Goal: Task Accomplishment & Management: Manage account settings

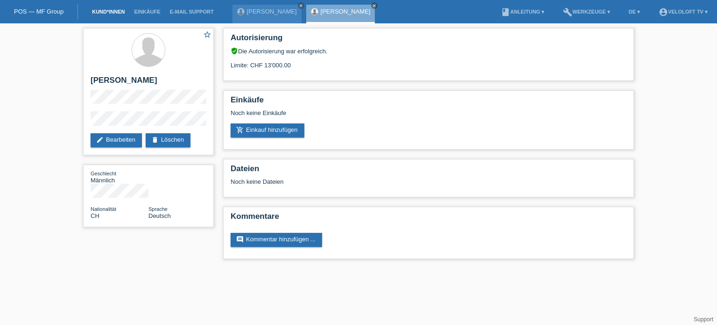
click at [119, 9] on link "Kund*innen" at bounding box center [108, 12] width 42 height 6
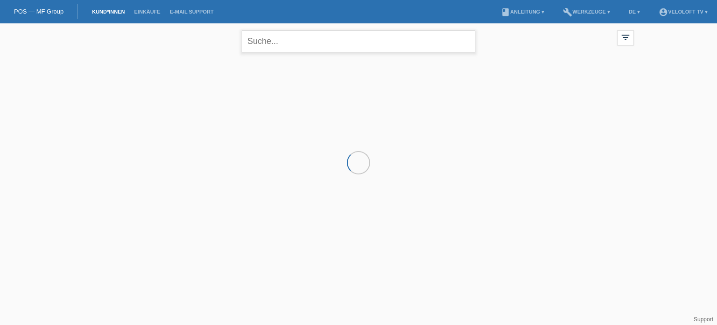
click at [273, 40] on input "text" at bounding box center [359, 41] width 234 height 22
paste input "Grimm Roman"
type input "Grimm Roman"
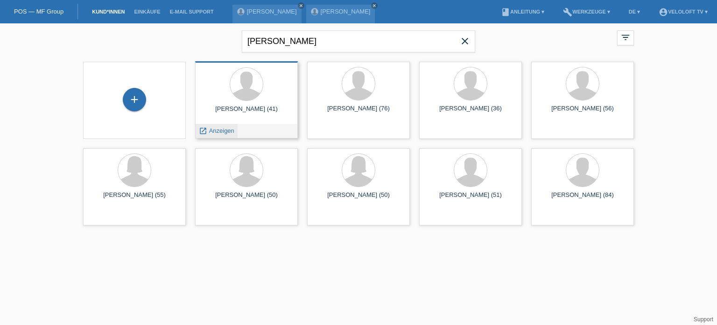
click at [224, 130] on span "Anzeigen" at bounding box center [221, 130] width 25 height 7
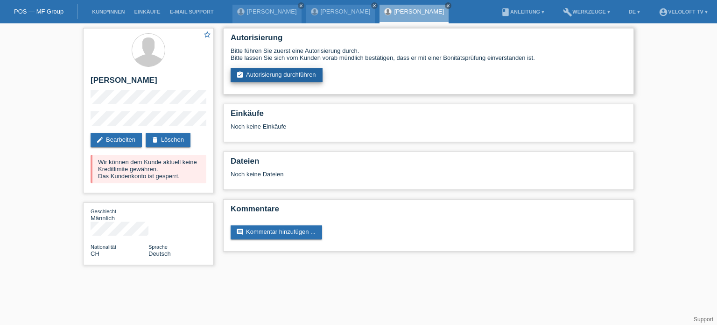
click at [293, 73] on link "assignment_turned_in Autorisierung durchführen" at bounding box center [277, 75] width 92 height 14
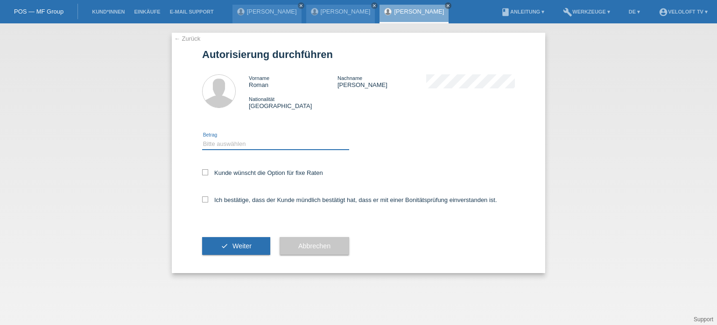
click at [221, 144] on select "Bitte auswählen CHF 1.00 - CHF 499.00 CHF 500.00 - CHF 1'999.00 CHF 2'000.00 - …" at bounding box center [275, 143] width 147 height 11
select select "3"
click at [202, 138] on select "Bitte auswählen CHF 1.00 - CHF 499.00 CHF 500.00 - CHF 1'999.00 CHF 2'000.00 - …" at bounding box center [275, 143] width 147 height 11
click at [207, 173] on icon at bounding box center [205, 172] width 6 height 6
click at [207, 173] on input "Kunde wünscht die Option für fixe Raten" at bounding box center [205, 172] width 6 height 6
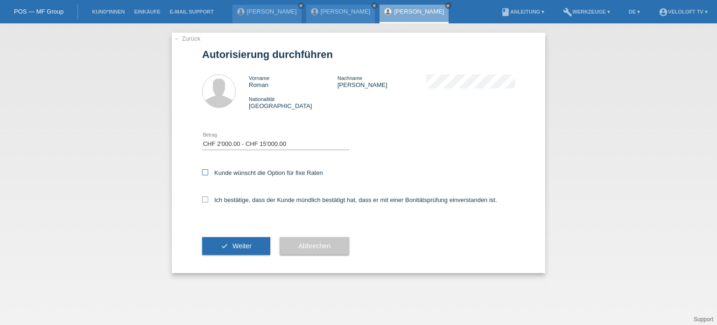
checkbox input "true"
drag, startPoint x: 203, startPoint y: 198, endPoint x: 205, endPoint y: 206, distance: 8.2
click at [205, 198] on icon at bounding box center [205, 199] width 6 height 6
click at [205, 198] on input "Ich bestätige, dass der Kunde mündlich bestätigt hat, dass er mit einer Bonität…" at bounding box center [205, 199] width 6 height 6
checkbox input "true"
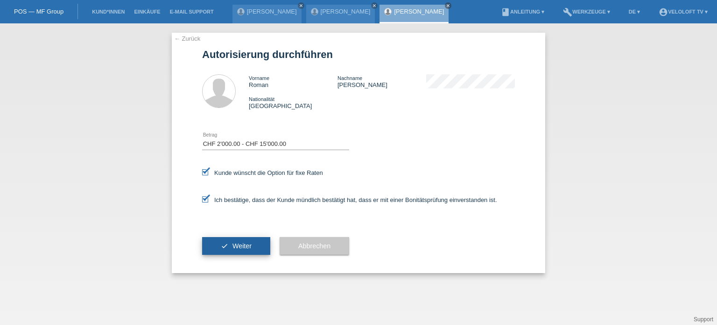
click at [241, 248] on span "Weiter" at bounding box center [242, 245] width 19 height 7
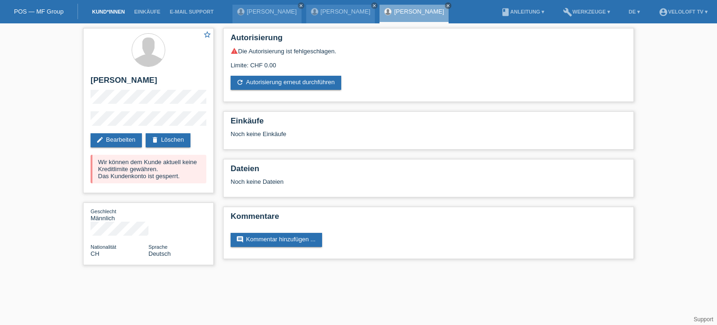
click at [116, 12] on link "Kund*innen" at bounding box center [108, 12] width 42 height 6
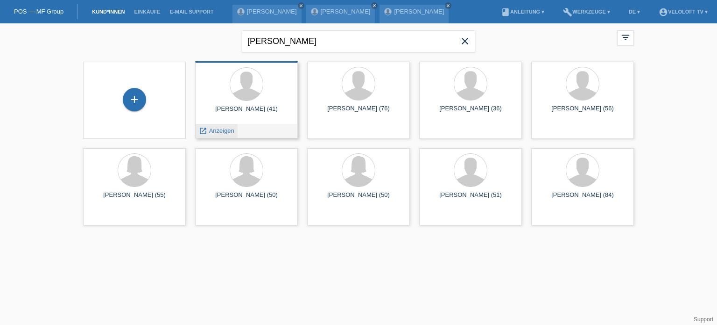
click at [218, 132] on span "Anzeigen" at bounding box center [221, 130] width 25 height 7
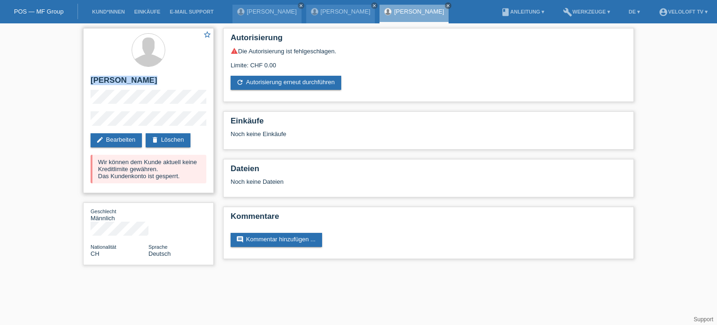
click at [196, 125] on div "star_border Roman Grimm edit Bearbeiten delete Löschen Wir können dem Kunde akt…" at bounding box center [148, 110] width 131 height 165
copy div "[PERSON_NAME]"
click at [103, 10] on link "Kund*innen" at bounding box center [108, 12] width 42 height 6
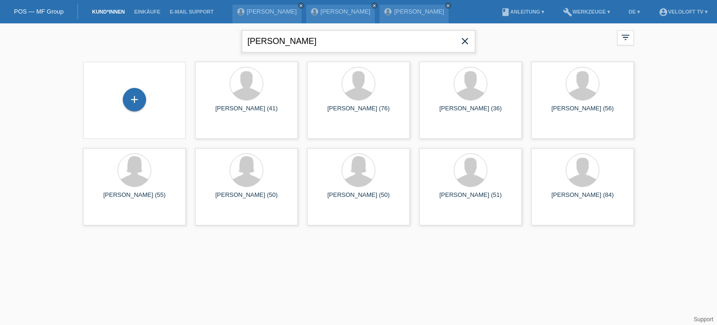
click at [325, 39] on input "[PERSON_NAME]" at bounding box center [359, 41] width 234 height 22
click at [221, 133] on span "Anzeigen" at bounding box center [221, 130] width 25 height 7
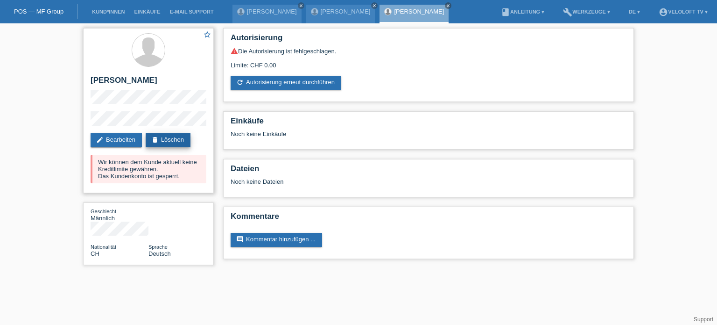
click at [174, 141] on link "delete Löschen" at bounding box center [168, 140] width 45 height 14
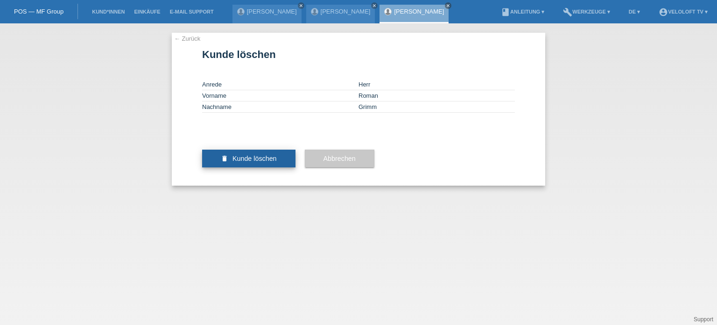
click at [246, 167] on button "delete Kunde löschen" at bounding box center [248, 158] width 93 height 18
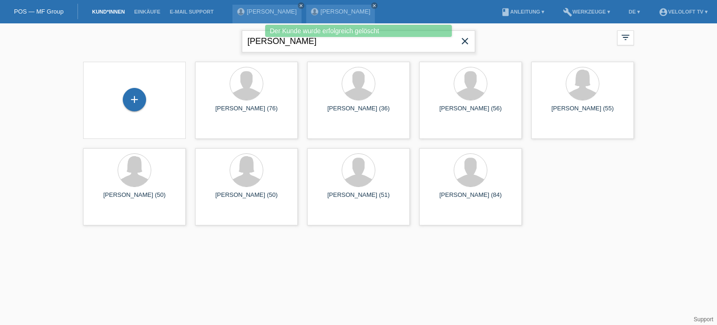
click at [316, 42] on input "[PERSON_NAME]" at bounding box center [359, 41] width 234 height 22
click at [526, 37] on div "Der Kunde wurde erfolgreich gelöscht" at bounding box center [358, 32] width 431 height 14
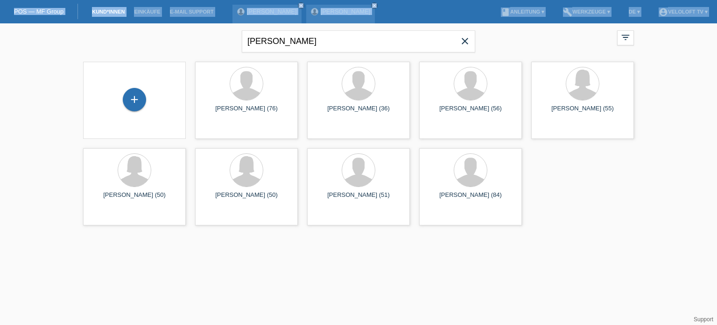
drag, startPoint x: 315, startPoint y: 39, endPoint x: 234, endPoint y: 37, distance: 81.3
click at [234, 37] on body "Der Kunde wurde erfolgreich gelöscht POS — MF Group Kund*innen Einkäufe E-Mail …" at bounding box center [358, 126] width 717 height 206
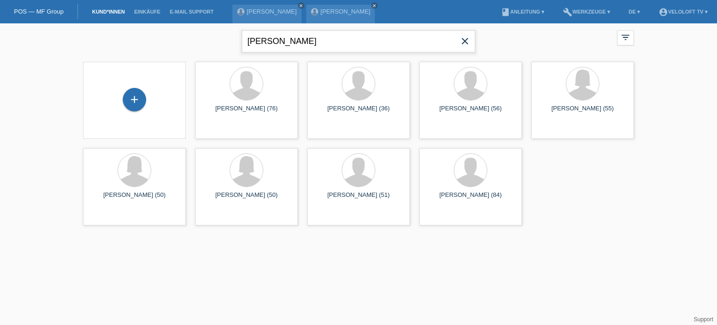
click at [292, 44] on input "Grimm Roman" at bounding box center [359, 41] width 234 height 22
drag, startPoint x: 301, startPoint y: 41, endPoint x: 211, endPoint y: 37, distance: 90.2
click at [211, 37] on div "Grimm Roman close filter_list view_module Alle Kund*innen anzeigen star Markier…" at bounding box center [358, 40] width 560 height 34
click at [467, 41] on icon "close" at bounding box center [465, 40] width 11 height 11
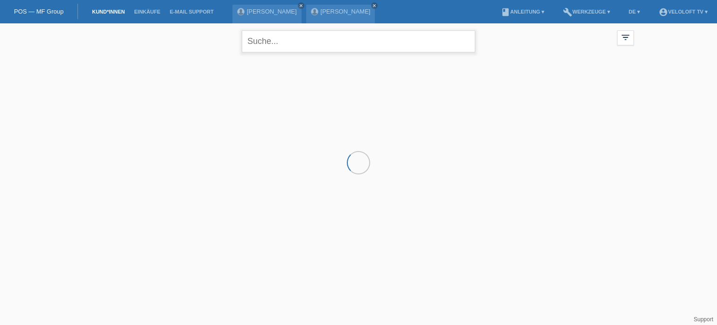
paste input "Grimm Roman"
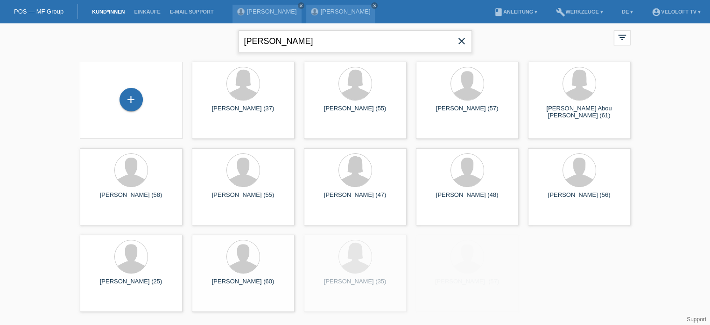
type input "Grimm Roman"
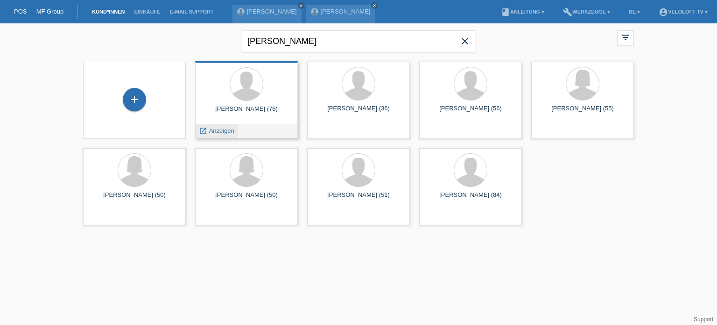
click at [218, 136] on div "launch Anzeigen" at bounding box center [217, 131] width 42 height 14
click at [225, 129] on span "Anzeigen" at bounding box center [221, 130] width 25 height 7
click at [225, 129] on div "Erwin Grimm (76) launch Anzeigen" at bounding box center [246, 99] width 103 height 77
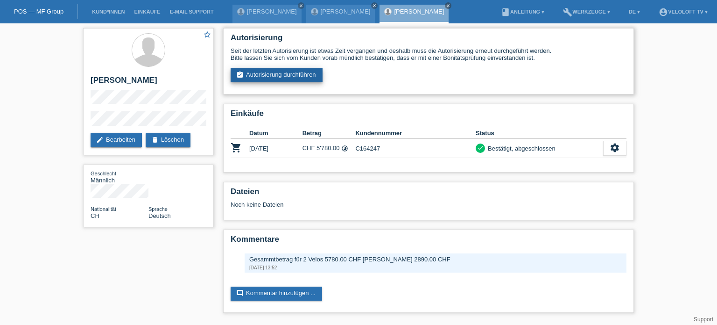
click at [309, 77] on link "assignment_turned_in Autorisierung durchführen" at bounding box center [277, 75] width 92 height 14
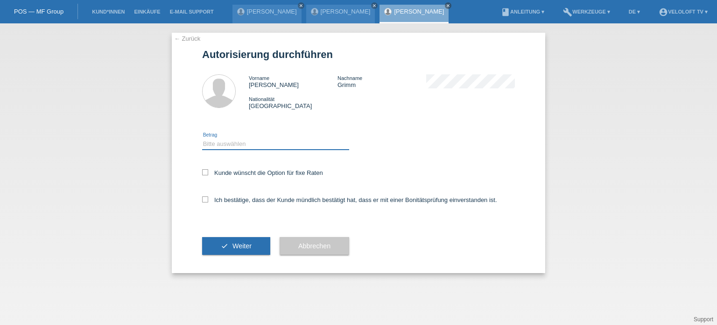
click at [236, 145] on select "Bitte auswählen CHF 1.00 - CHF 499.00 CHF 500.00 - CHF 1'999.00 CHF 2'000.00 - …" at bounding box center [275, 143] width 147 height 11
select select "3"
click at [202, 138] on select "Bitte auswählen CHF 1.00 - CHF 499.00 CHF 500.00 - CHF 1'999.00 CHF 2'000.00 - …" at bounding box center [275, 143] width 147 height 11
click at [202, 169] on div "Kunde wünscht die Option für fixe Raten" at bounding box center [358, 173] width 313 height 27
drag, startPoint x: 205, startPoint y: 198, endPoint x: 205, endPoint y: 181, distance: 17.3
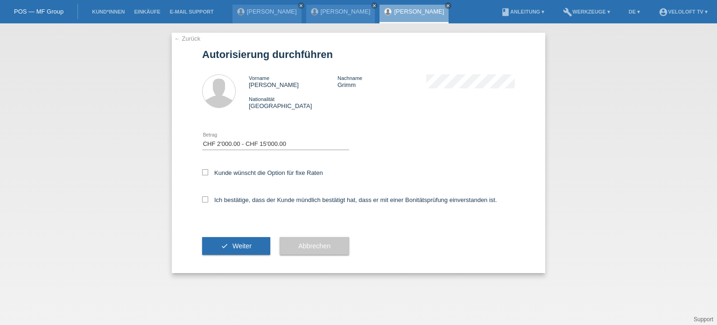
click at [205, 196] on div "Ich bestätige, dass der Kunde mündlich bestätigt hat, dass er mit einer Bonität…" at bounding box center [358, 203] width 313 height 32
click at [204, 172] on icon at bounding box center [205, 172] width 6 height 6
click at [204, 172] on input "Kunde wünscht die Option für fixe Raten" at bounding box center [205, 172] width 6 height 6
checkbox input "true"
drag, startPoint x: 205, startPoint y: 198, endPoint x: 217, endPoint y: 209, distance: 16.3
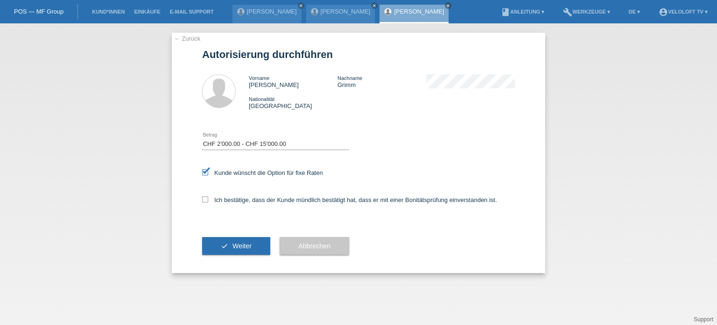
click at [208, 197] on icon at bounding box center [205, 199] width 6 height 6
click at [208, 197] on input "Ich bestätige, dass der Kunde mündlich bestätigt hat, dass er mit einer Bonität…" at bounding box center [205, 199] width 6 height 6
checkbox input "true"
click at [249, 246] on span "Weiter" at bounding box center [242, 245] width 19 height 7
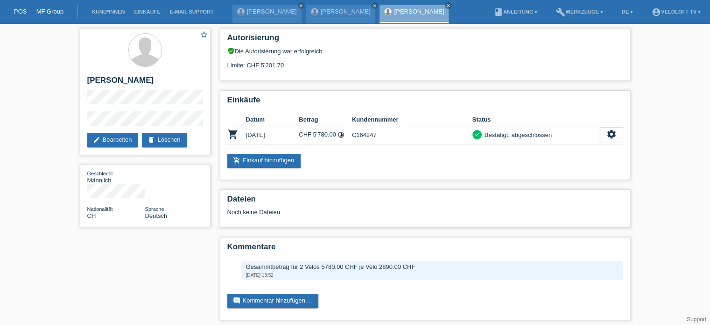
click at [53, 63] on div "star_border [PERSON_NAME] edit Bearbeiten delete Löschen Geschlecht Männlich Na…" at bounding box center [355, 176] width 710 height 306
click at [54, 109] on div "star_border [PERSON_NAME] edit Bearbeiten delete Löschen Geschlecht Männlich Na…" at bounding box center [355, 176] width 710 height 306
click at [167, 263] on div "star_border [PERSON_NAME] edit Bearbeiten delete Löschen Geschlecht Männlich Na…" at bounding box center [355, 176] width 560 height 306
click at [54, 48] on div "star_border [PERSON_NAME] edit Bearbeiten delete Löschen Geschlecht Männlich Na…" at bounding box center [355, 176] width 710 height 306
click at [275, 63] on div "Limite: CHF 5'201.70" at bounding box center [425, 62] width 396 height 14
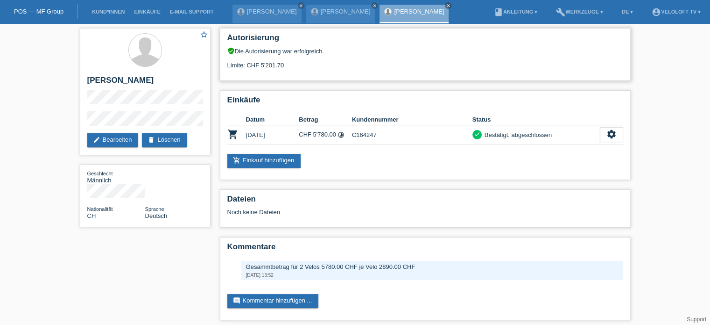
drag, startPoint x: 227, startPoint y: 63, endPoint x: 290, endPoint y: 64, distance: 64.0
click at [290, 64] on div "Limite: CHF 5'201.70" at bounding box center [425, 62] width 396 height 14
copy div "Limite: CHF 5'201.70"
click at [116, 14] on link "Kund*innen" at bounding box center [108, 12] width 42 height 6
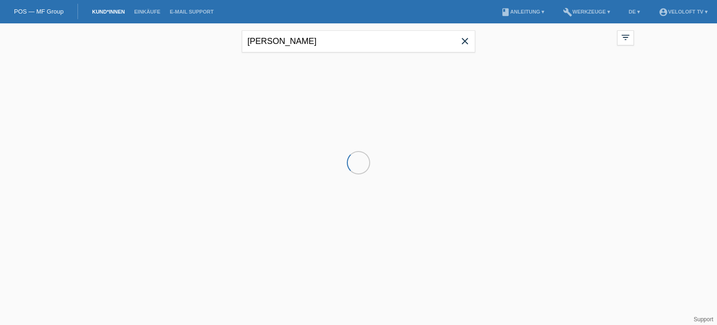
click at [273, 97] on div at bounding box center [358, 103] width 560 height 93
